Goal: Task Accomplishment & Management: Complete application form

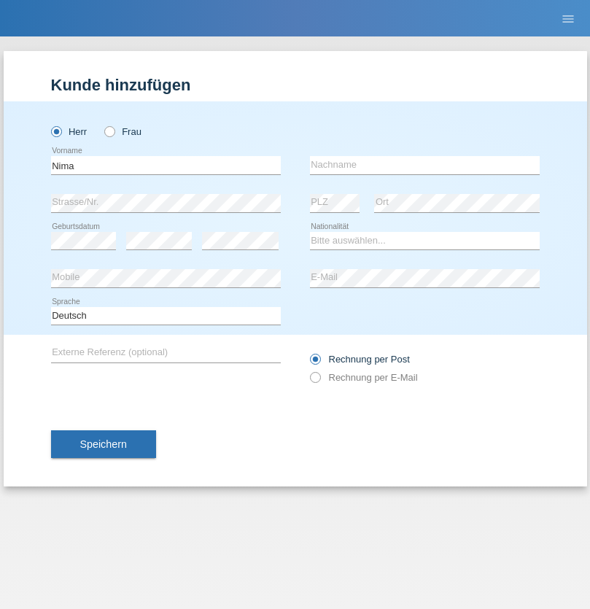
type input "Nima"
click at [425, 165] on input "text" at bounding box center [425, 165] width 230 height 18
type input "Tsjalli"
select select "IR"
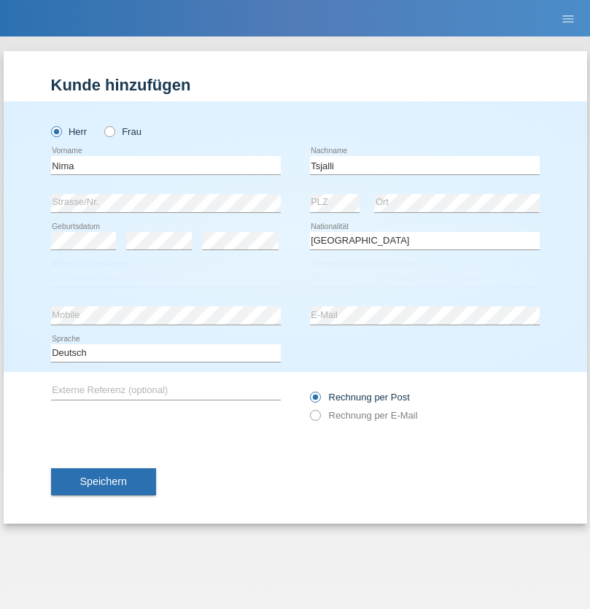
select select "C"
select select "07"
select select "12"
select select "1999"
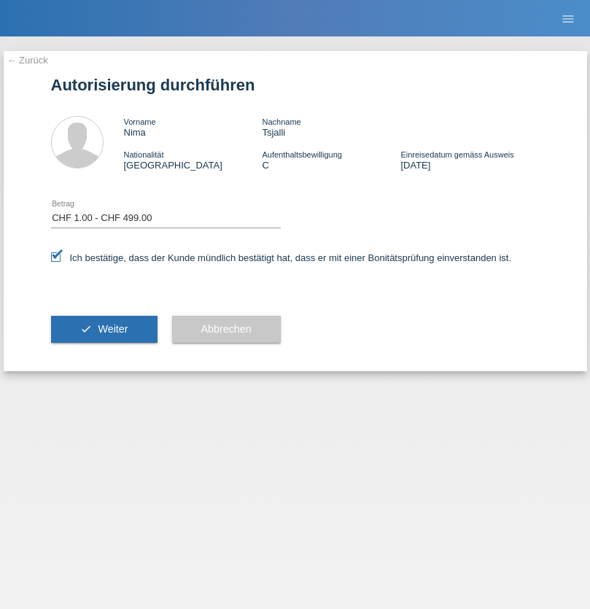
select select "1"
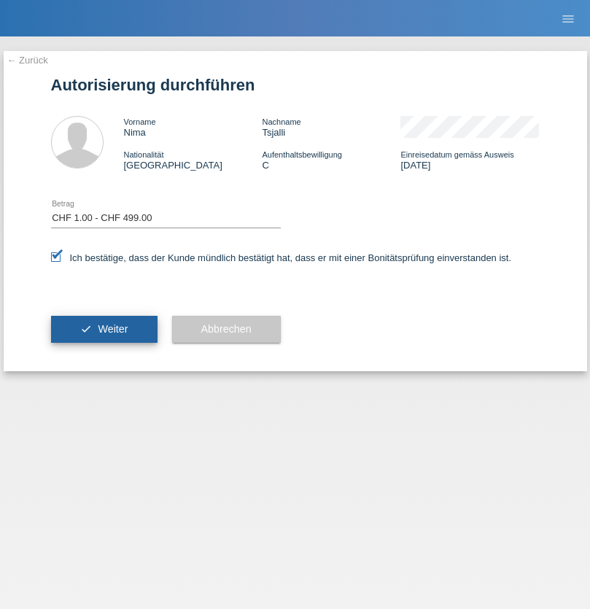
click at [104, 329] on span "Weiter" at bounding box center [113, 329] width 30 height 12
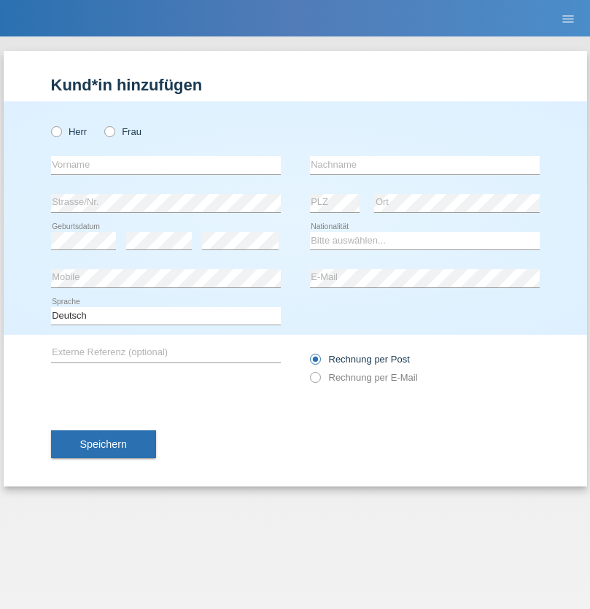
radio input "true"
click at [166, 165] on input "text" at bounding box center [166, 165] width 230 height 18
type input "David"
click at [425, 165] on input "text" at bounding box center [425, 165] width 230 height 18
type input "Senn"
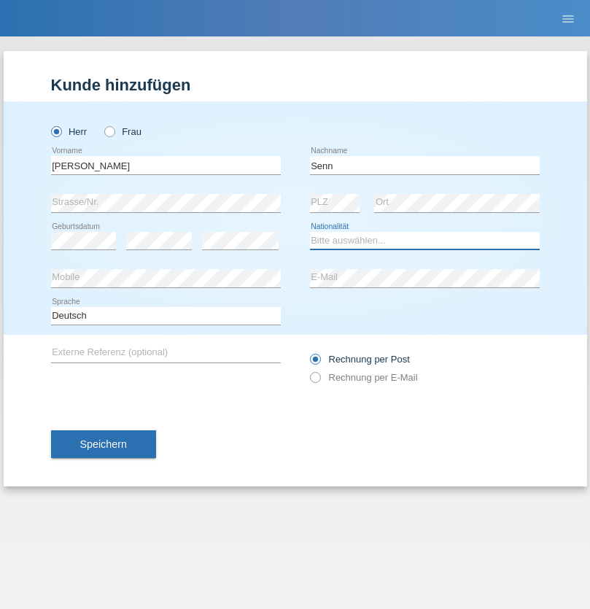
select select "CH"
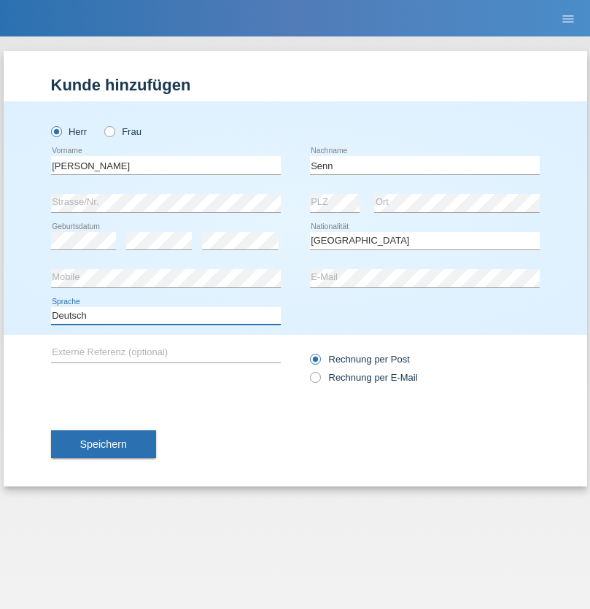
select select "en"
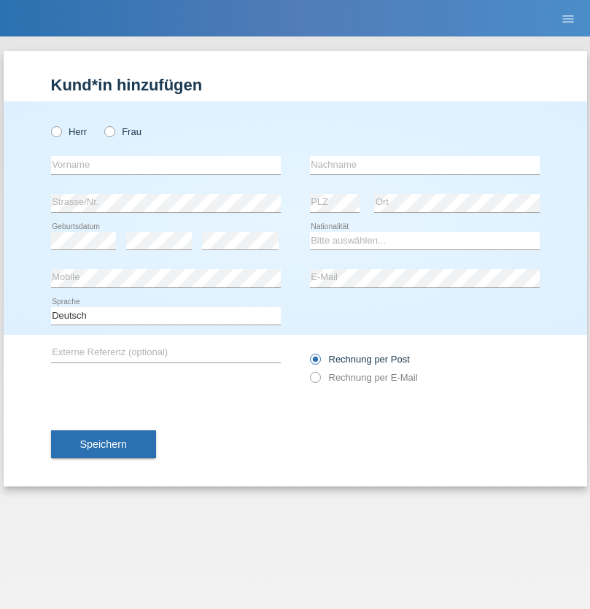
radio input "true"
click at [166, 165] on input "text" at bounding box center [166, 165] width 230 height 18
type input "[PERSON_NAME]"
click at [425, 165] on input "text" at bounding box center [425, 165] width 230 height 18
type input "Koziol"
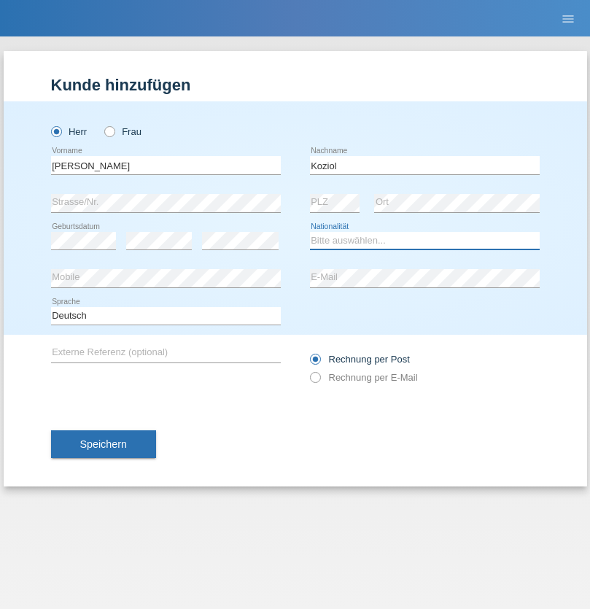
select select "PL"
select select "C"
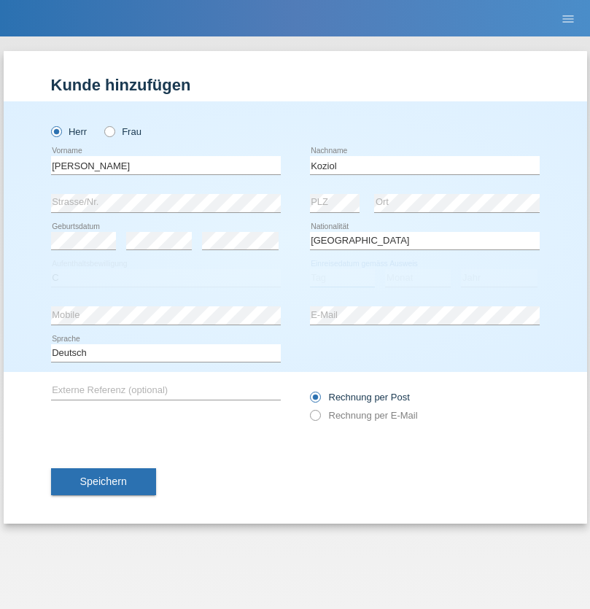
select select "01"
select select "05"
select select "2012"
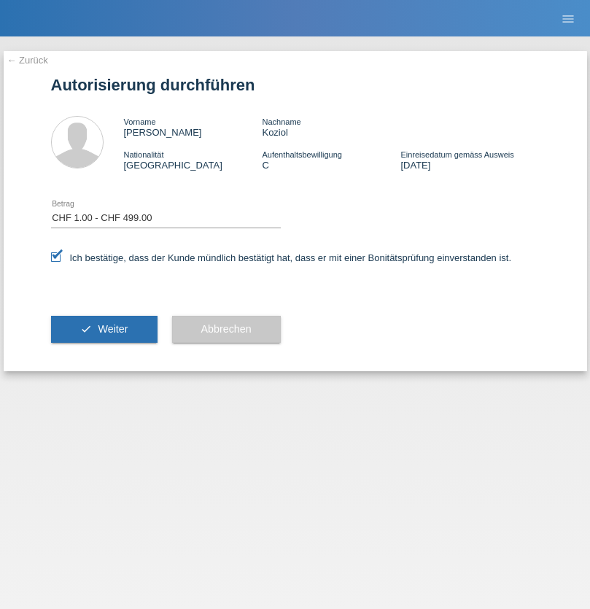
select select "1"
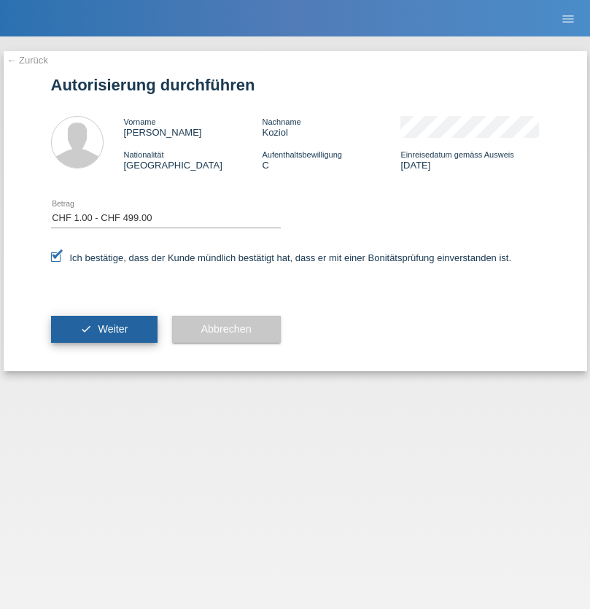
click at [104, 329] on span "Weiter" at bounding box center [113, 329] width 30 height 12
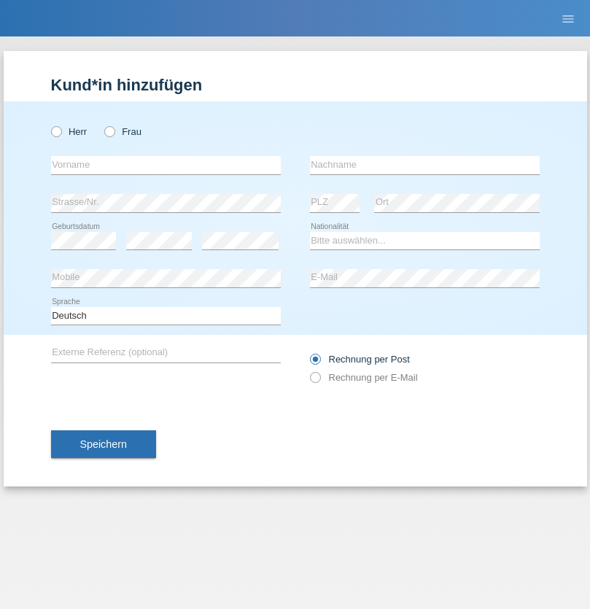
radio input "true"
click at [166, 165] on input "text" at bounding box center [166, 165] width 230 height 18
type input "Thammachat"
click at [425, 165] on input "text" at bounding box center [425, 165] width 230 height 18
type input "Kaewphoung"
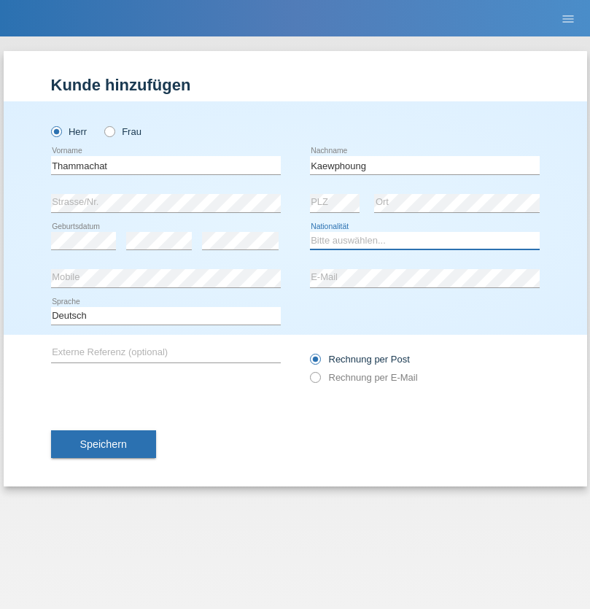
select select "TH"
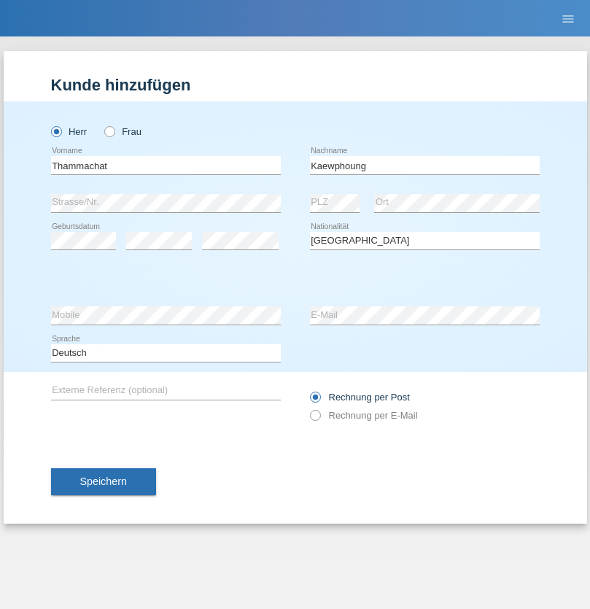
select select "C"
select select "23"
select select "12"
select select "2021"
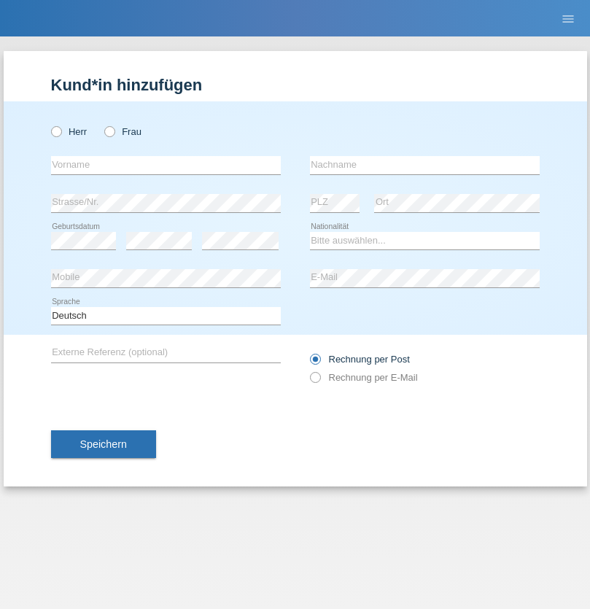
radio input "true"
click at [166, 165] on input "text" at bounding box center [166, 165] width 230 height 18
type input "Mohammad Qais"
click at [425, 165] on input "text" at bounding box center [425, 165] width 230 height 18
type input "Nemani"
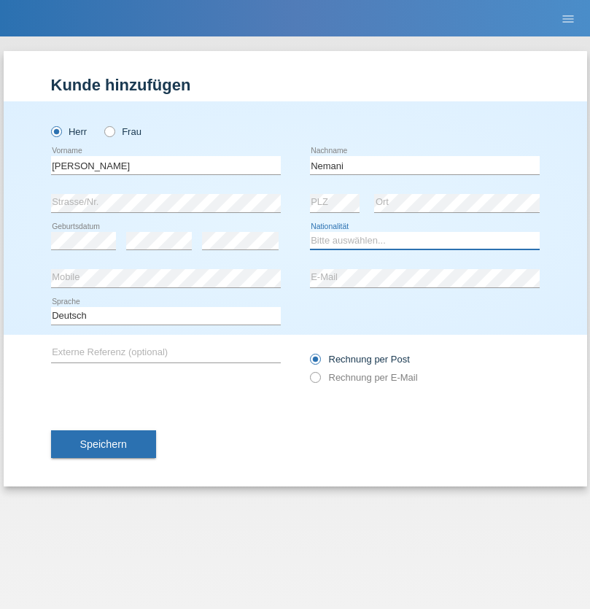
select select "AF"
select select "C"
select select "02"
select select "01"
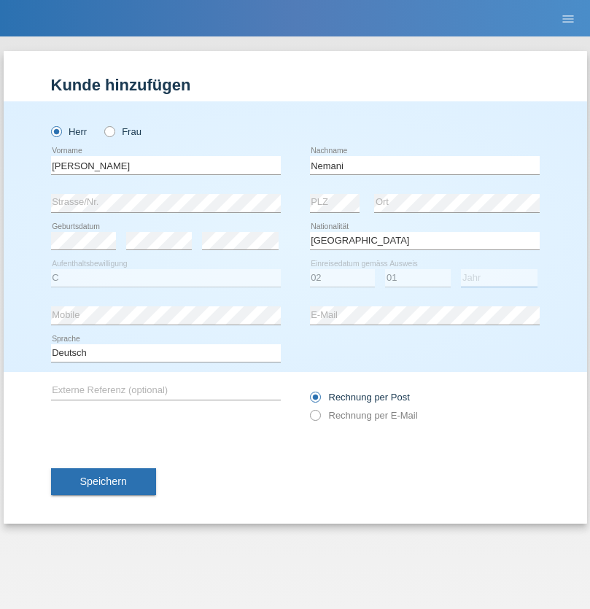
select select "2021"
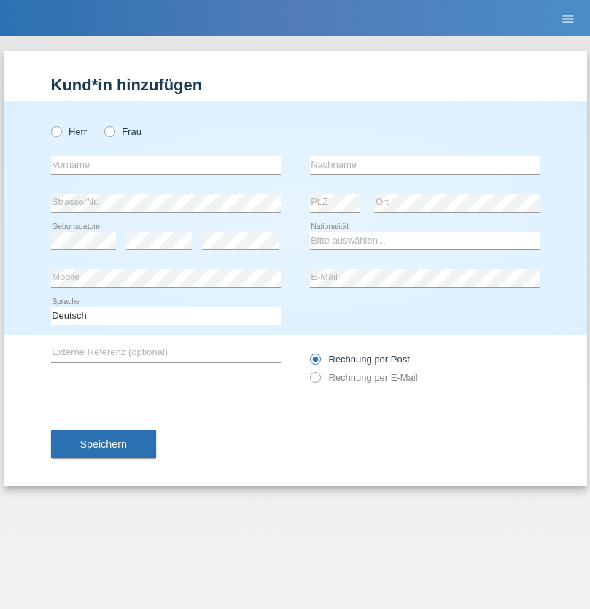
radio input "true"
click at [166, 165] on input "text" at bounding box center [166, 165] width 230 height 18
type input "Besart"
click at [425, 165] on input "text" at bounding box center [425, 165] width 230 height 18
type input "Emiri"
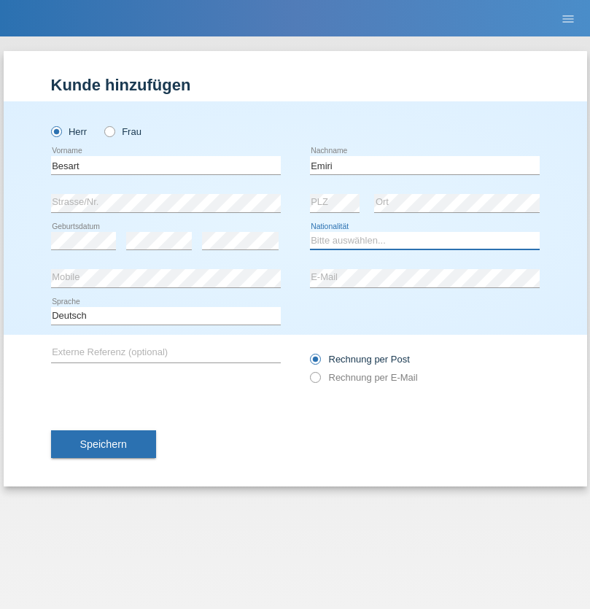
select select "XK"
select select "C"
select select "04"
radio input "true"
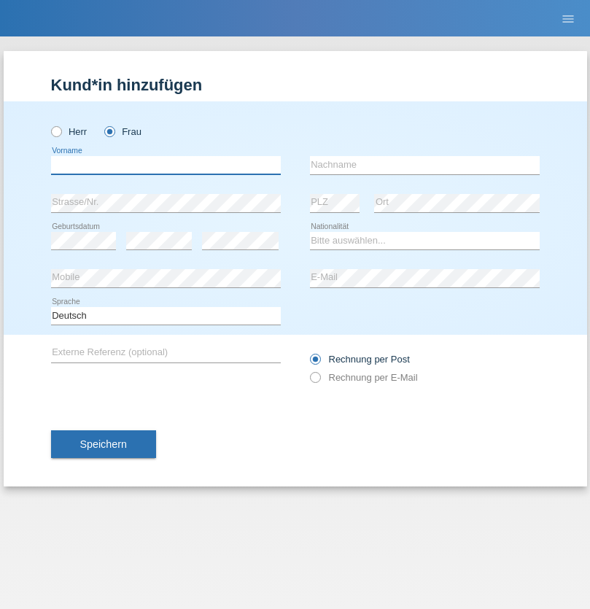
click at [166, 165] on input "text" at bounding box center [166, 165] width 230 height 18
type input "[PERSON_NAME]"
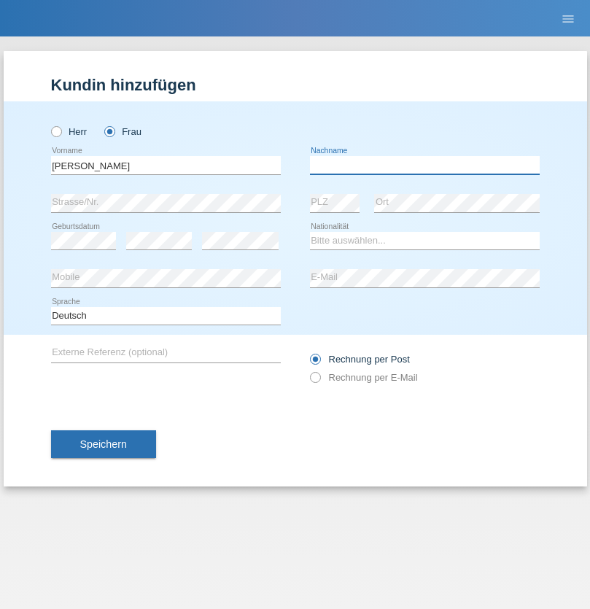
click at [425, 165] on input "text" at bounding box center [425, 165] width 230 height 18
type input "Jacquet"
select select "CH"
radio input "true"
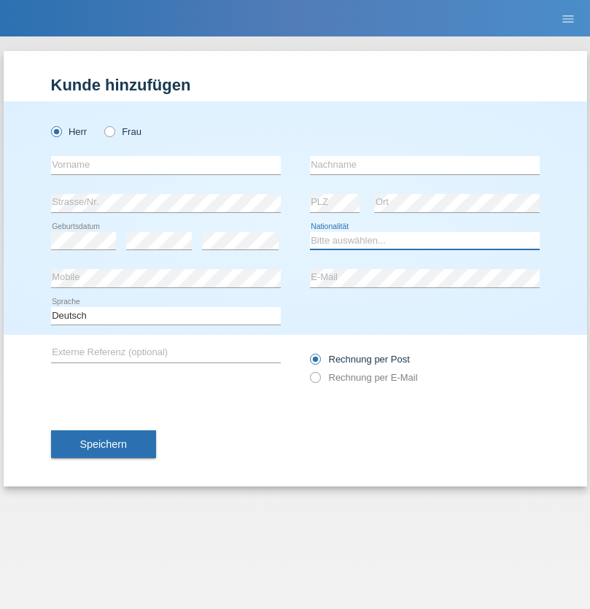
select select "DE"
select select "C"
select select "07"
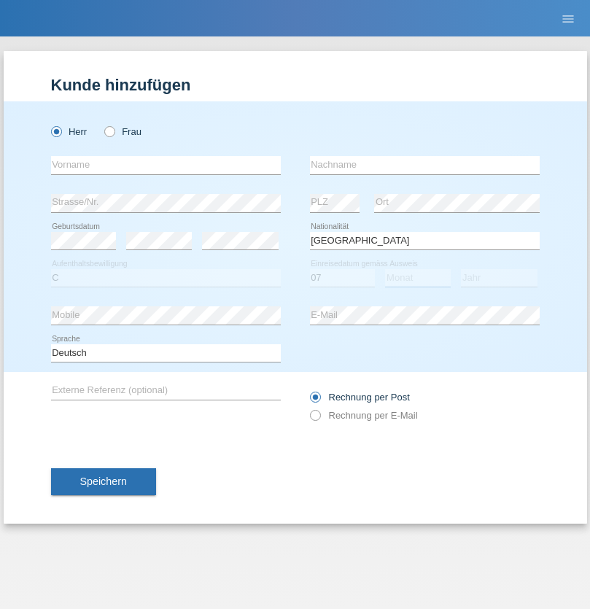
select select "11"
select select "1972"
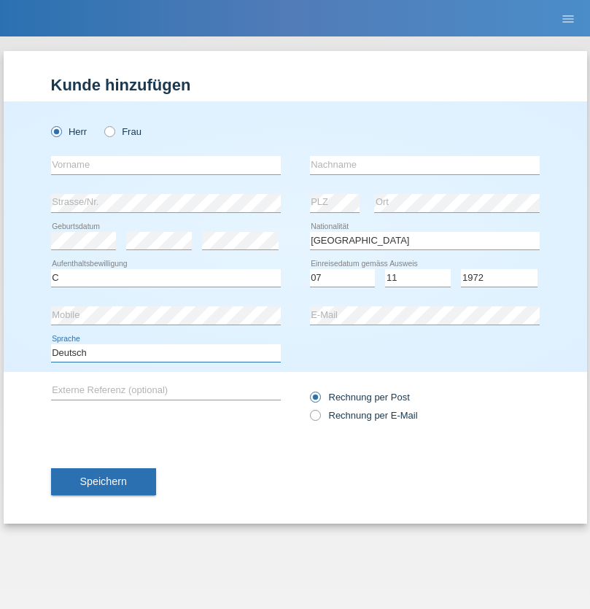
select select "en"
